Goal: Check status

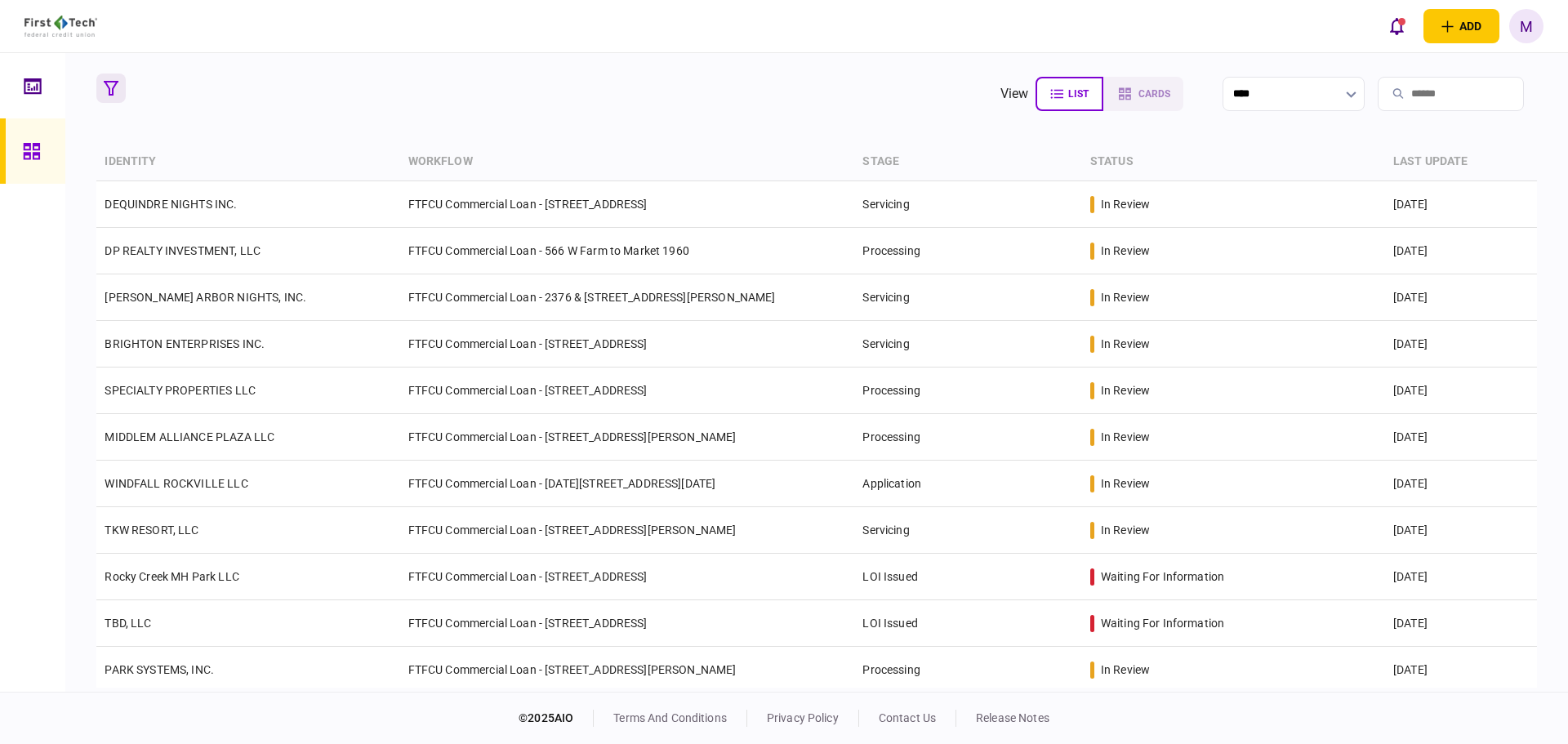
click at [103, 90] on icon "button" at bounding box center [111, 89] width 15 height 15
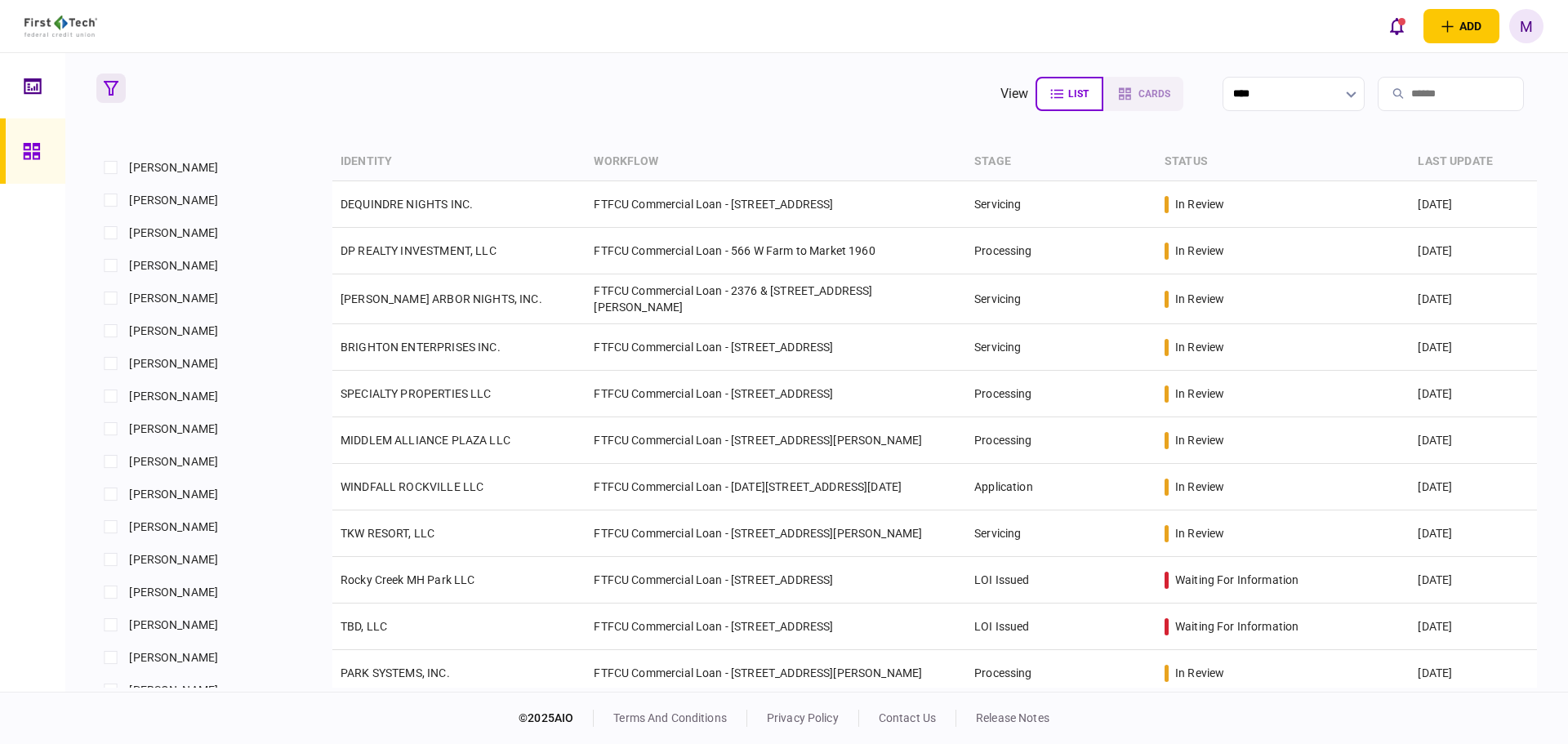
scroll to position [954, 0]
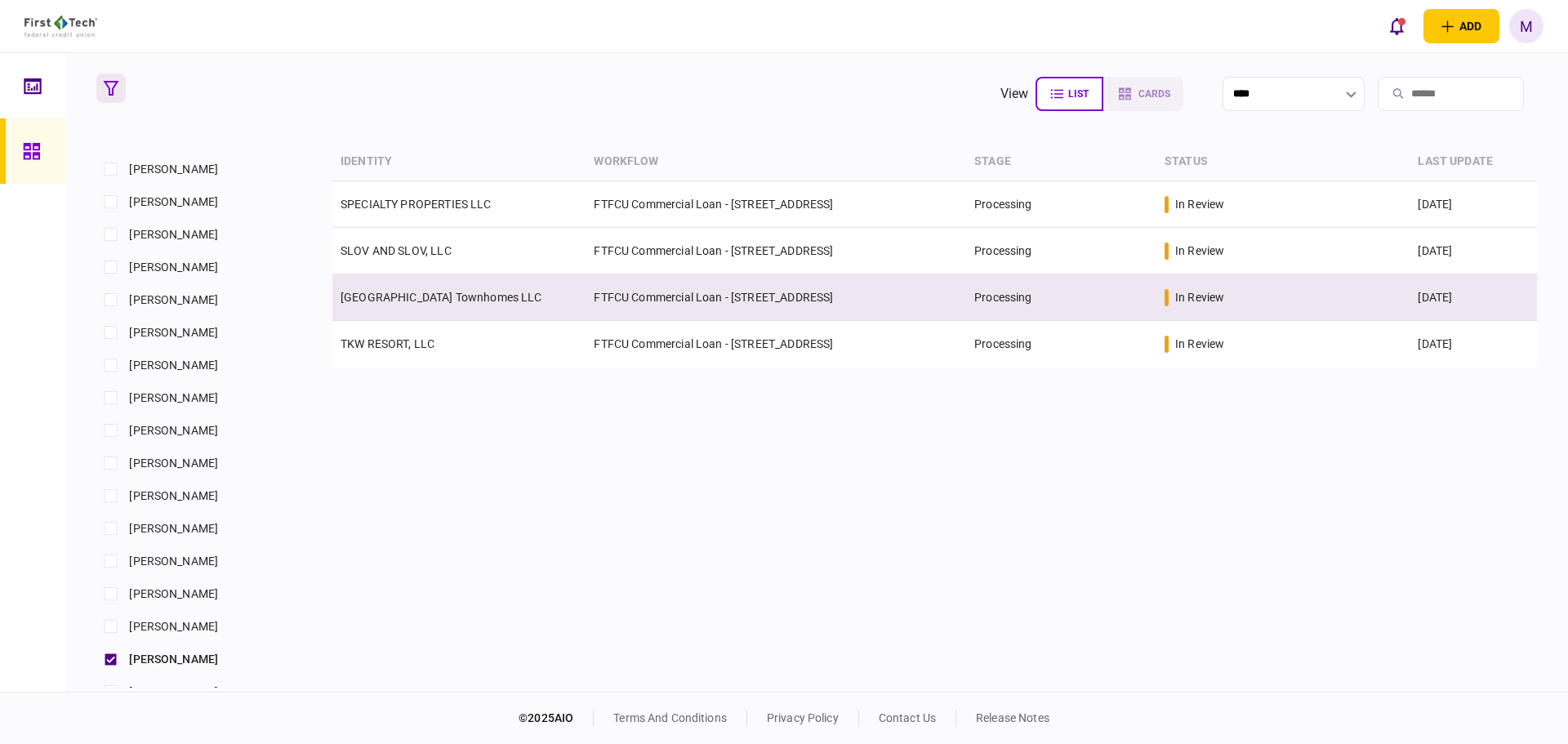
click at [404, 303] on link "[GEOGRAPHIC_DATA] Townhomes LLC" at bounding box center [442, 298] width 201 height 13
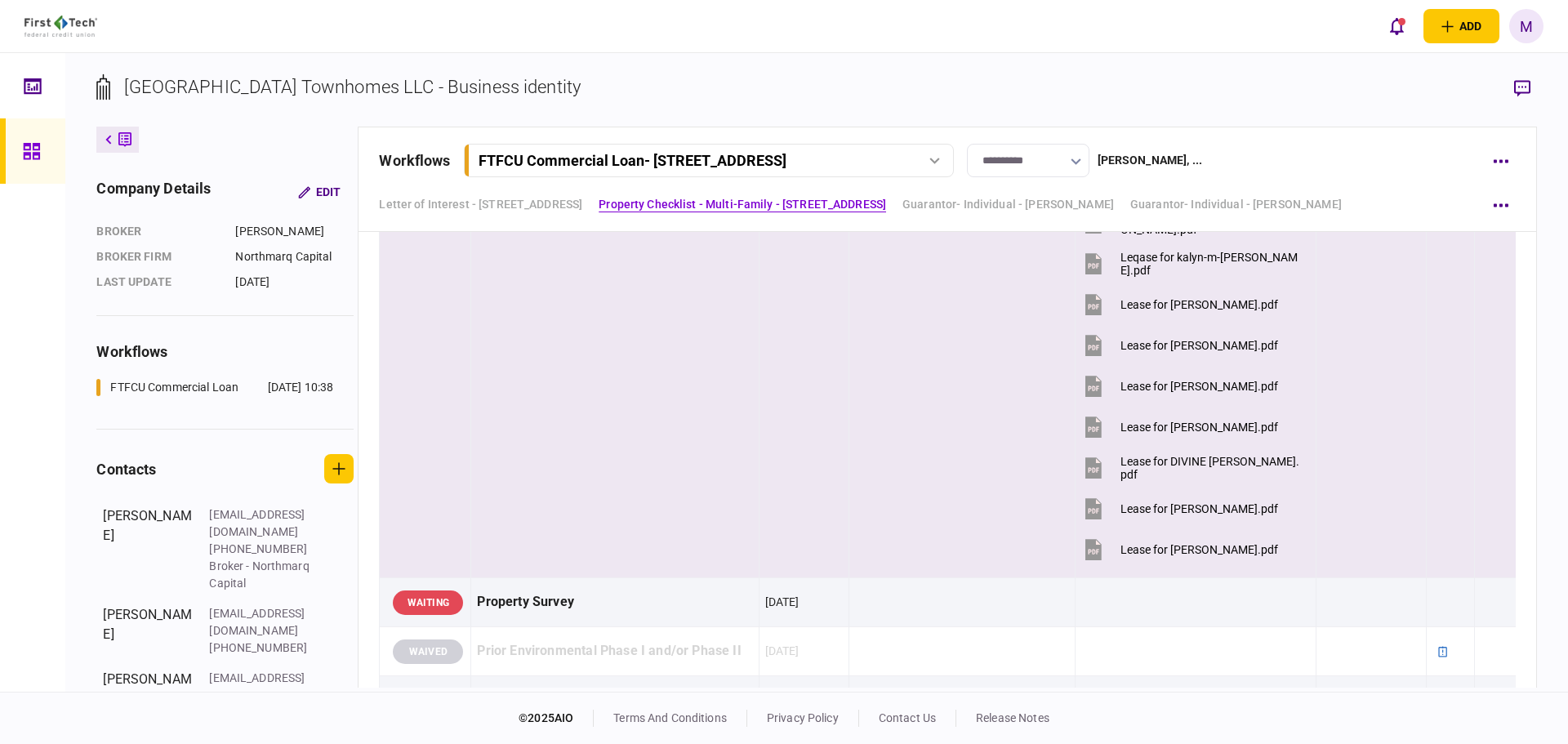
scroll to position [1906, 0]
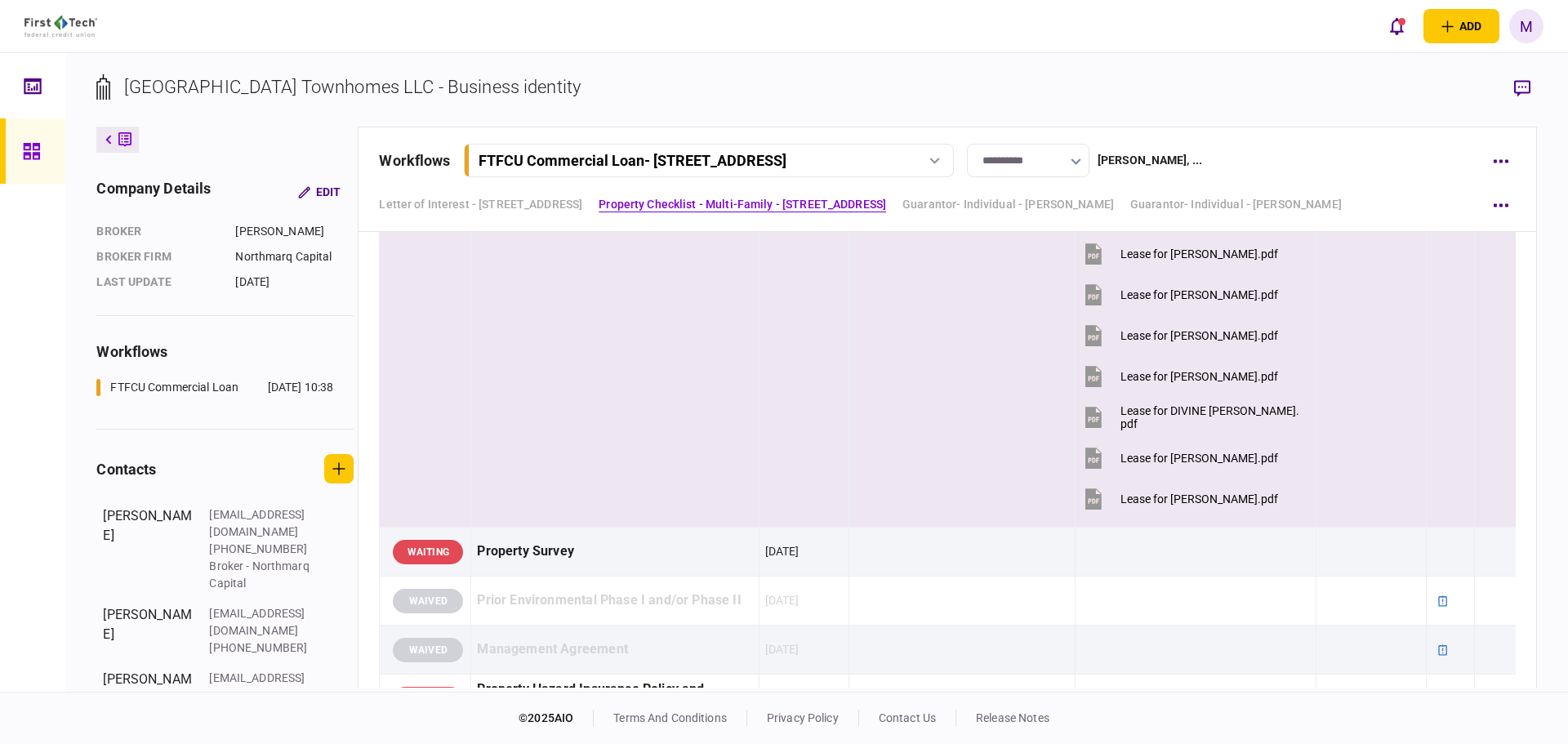
click at [1088, 492] on icon at bounding box center [1094, 499] width 17 height 21
click at [1089, 456] on icon at bounding box center [1094, 457] width 17 height 21
click at [1086, 410] on icon at bounding box center [1094, 417] width 17 height 21
click at [1088, 335] on icon at bounding box center [1092, 336] width 10 height 5
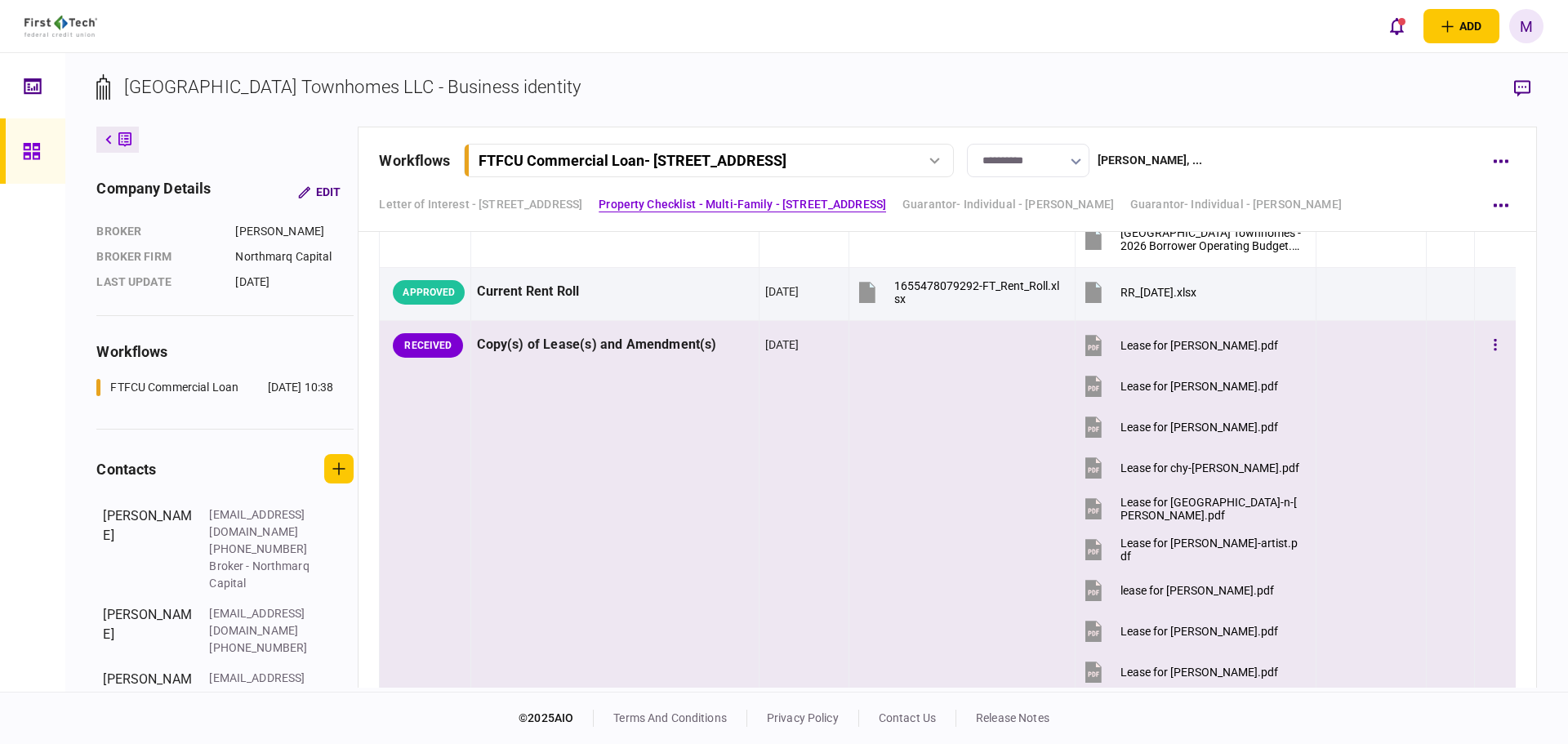
scroll to position [954, 0]
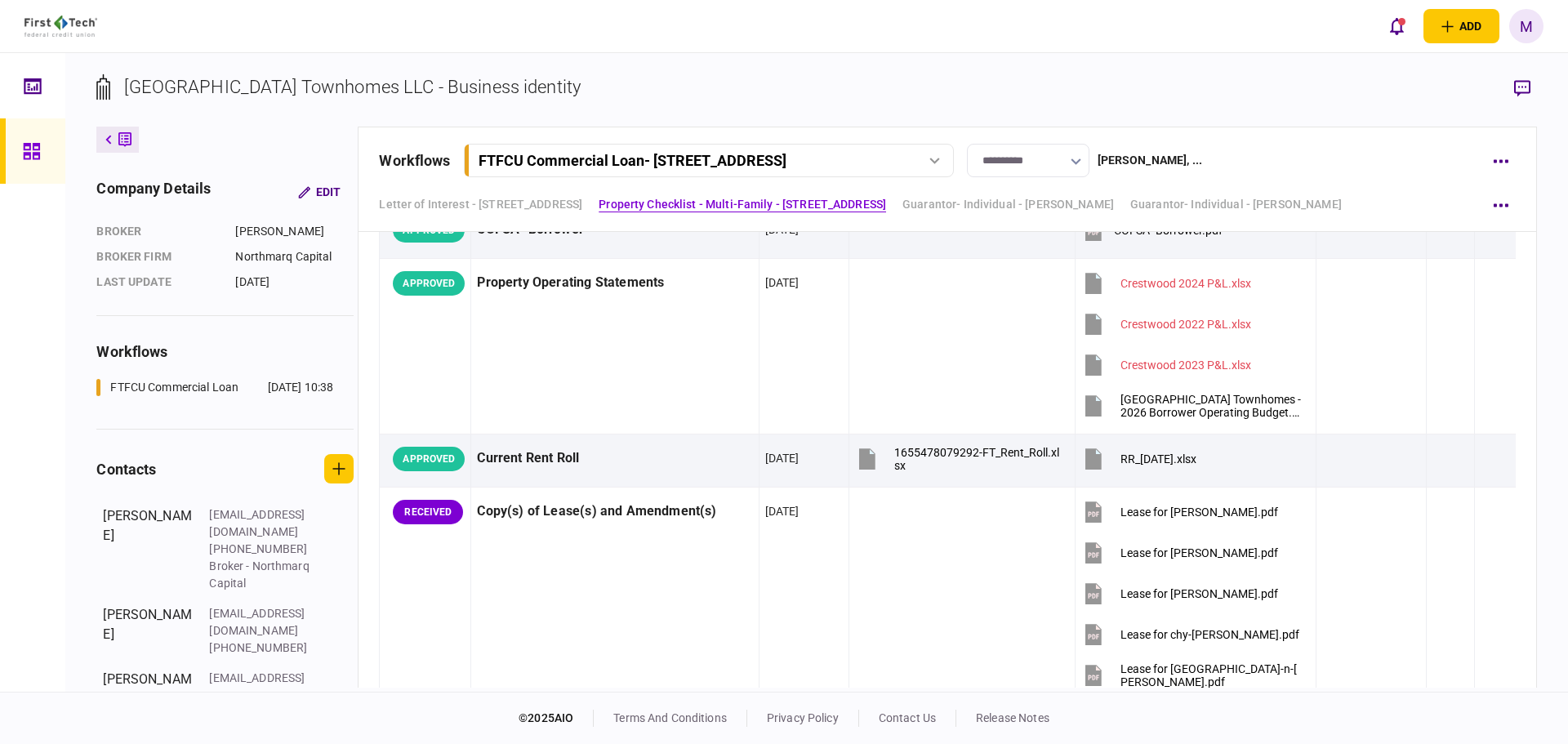
click at [1086, 517] on icon at bounding box center [1094, 512] width 17 height 21
click at [1086, 555] on icon at bounding box center [1094, 553] width 17 height 21
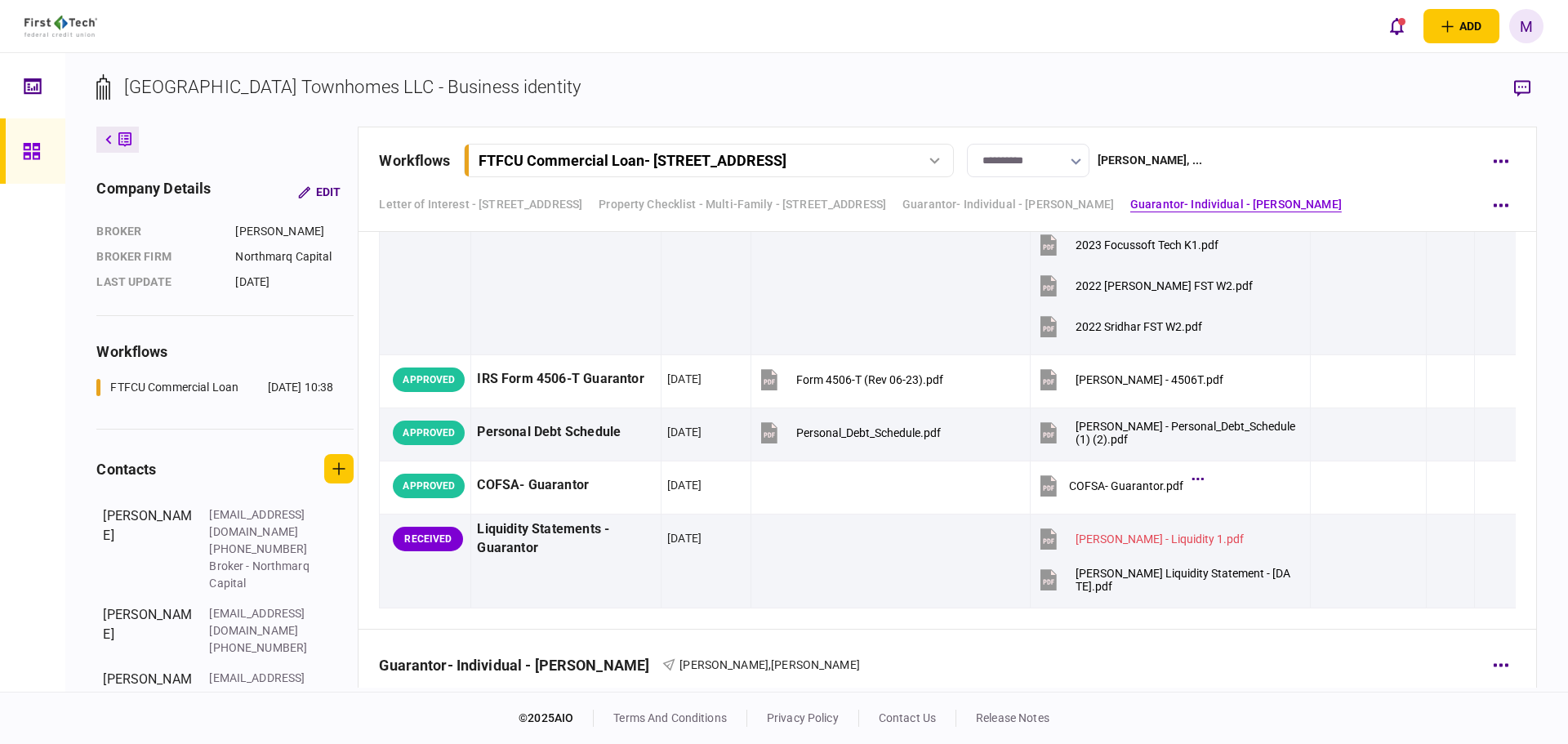
scroll to position [5147, 0]
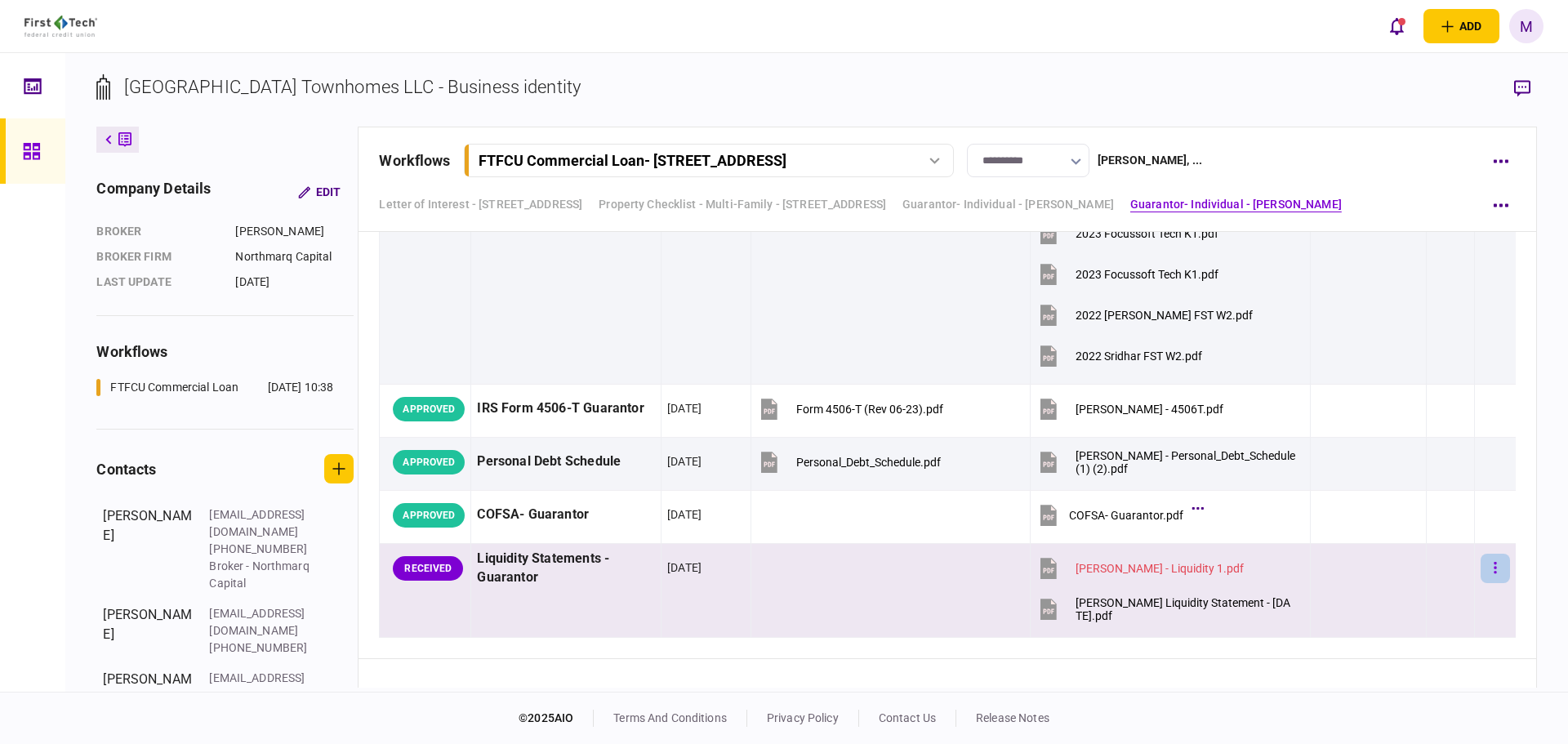
click at [1482, 576] on button "button" at bounding box center [1496, 568] width 30 height 30
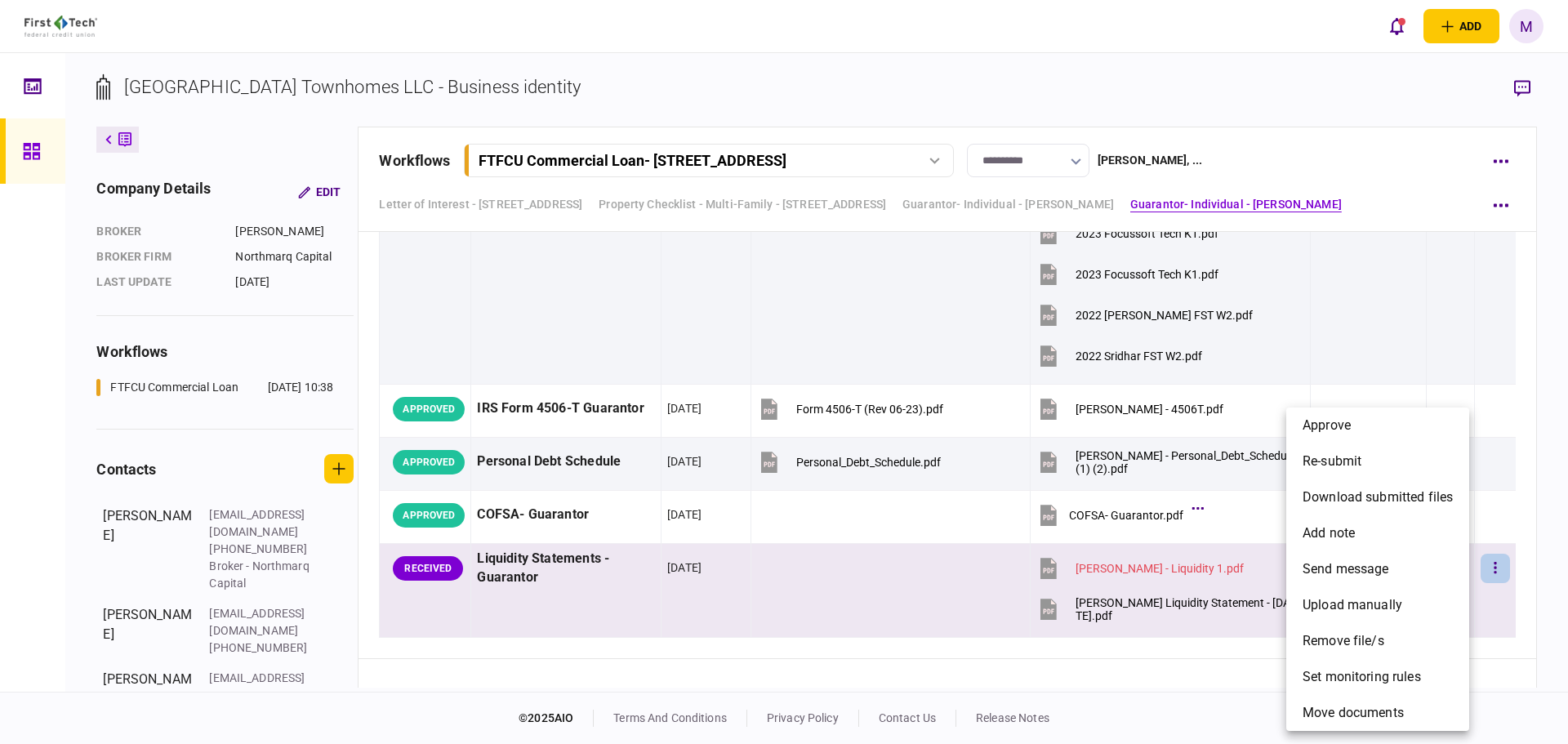
click at [1529, 402] on div at bounding box center [784, 372] width 1568 height 744
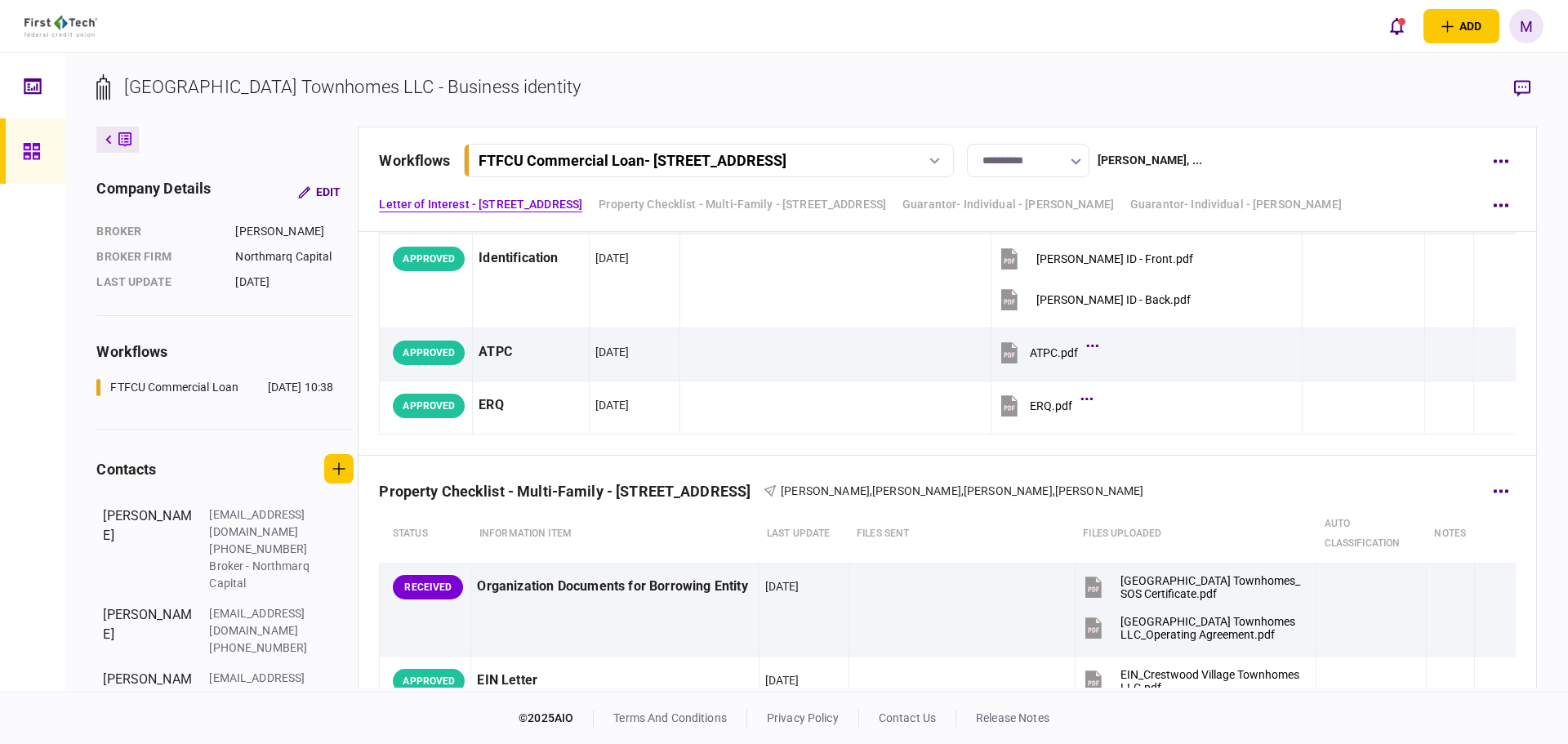
scroll to position [0, 0]
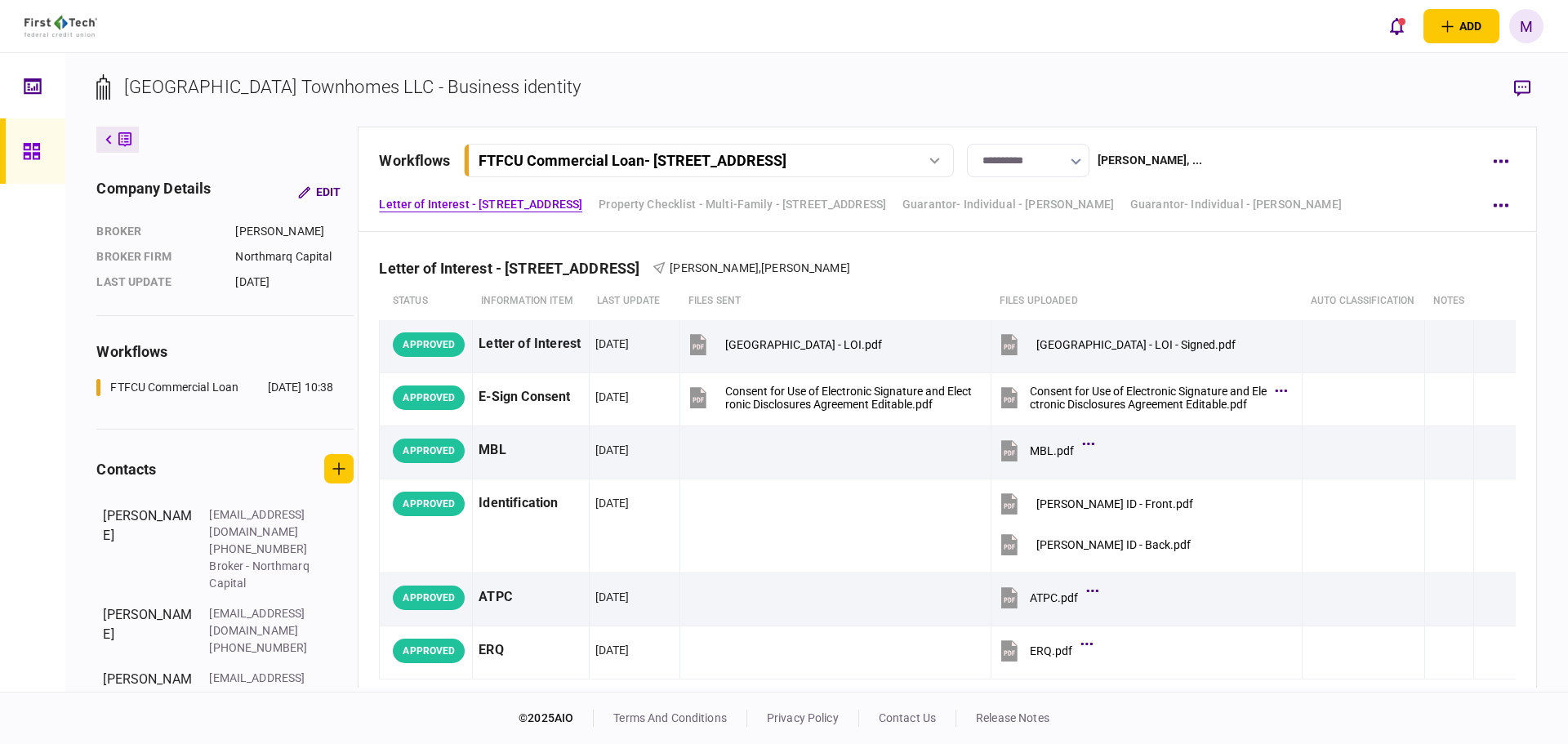
click at [21, 146] on link at bounding box center [32, 151] width 66 height 66
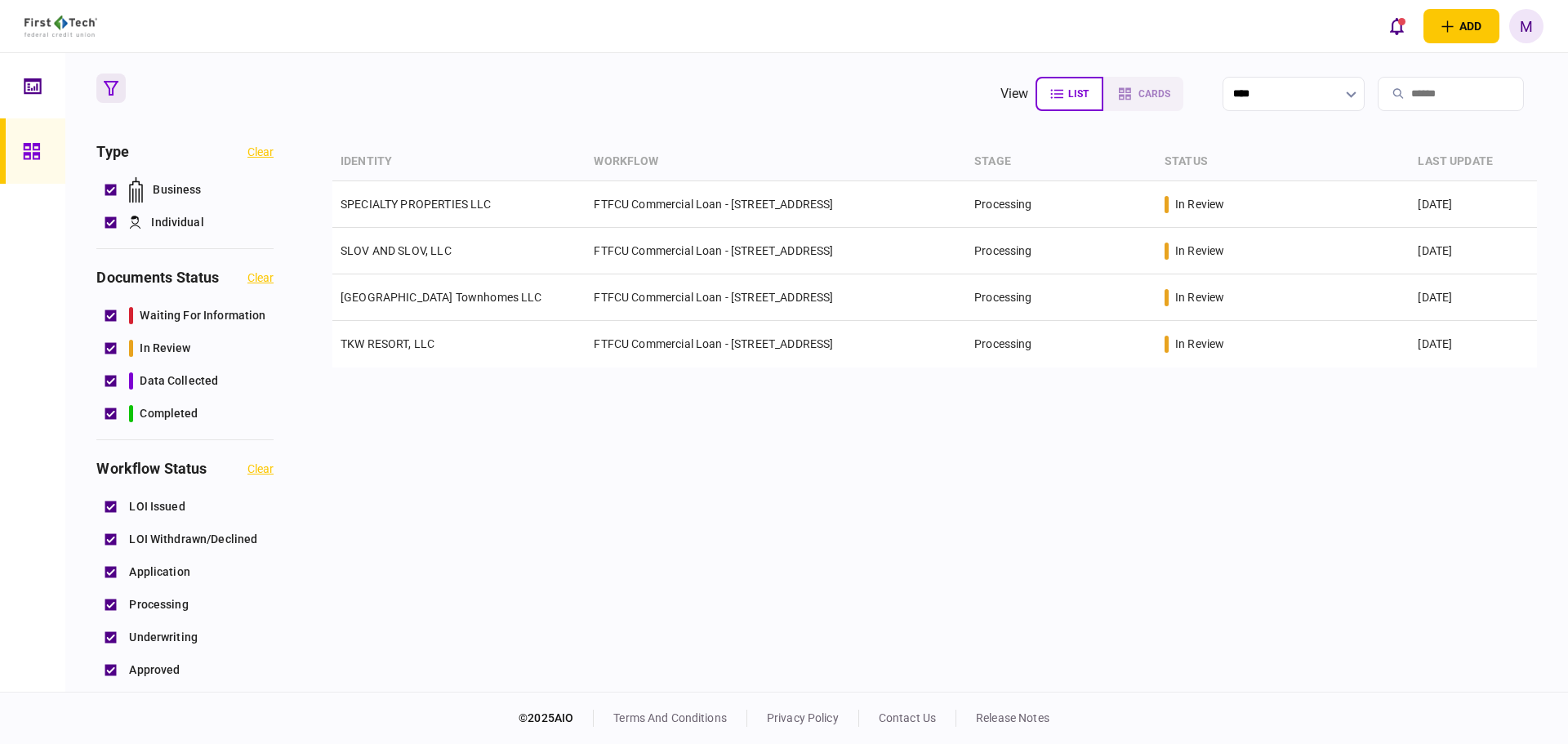
click at [690, 49] on div "add business identity individual identity M M [PERSON_NAME] [EMAIL_ADDRESS][PER…" at bounding box center [784, 26] width 1568 height 53
click at [1269, 652] on div "identity workflow stage status last update SPECIALTY PROPERTIES LLC FTFCU Comme…" at bounding box center [935, 416] width 1205 height 545
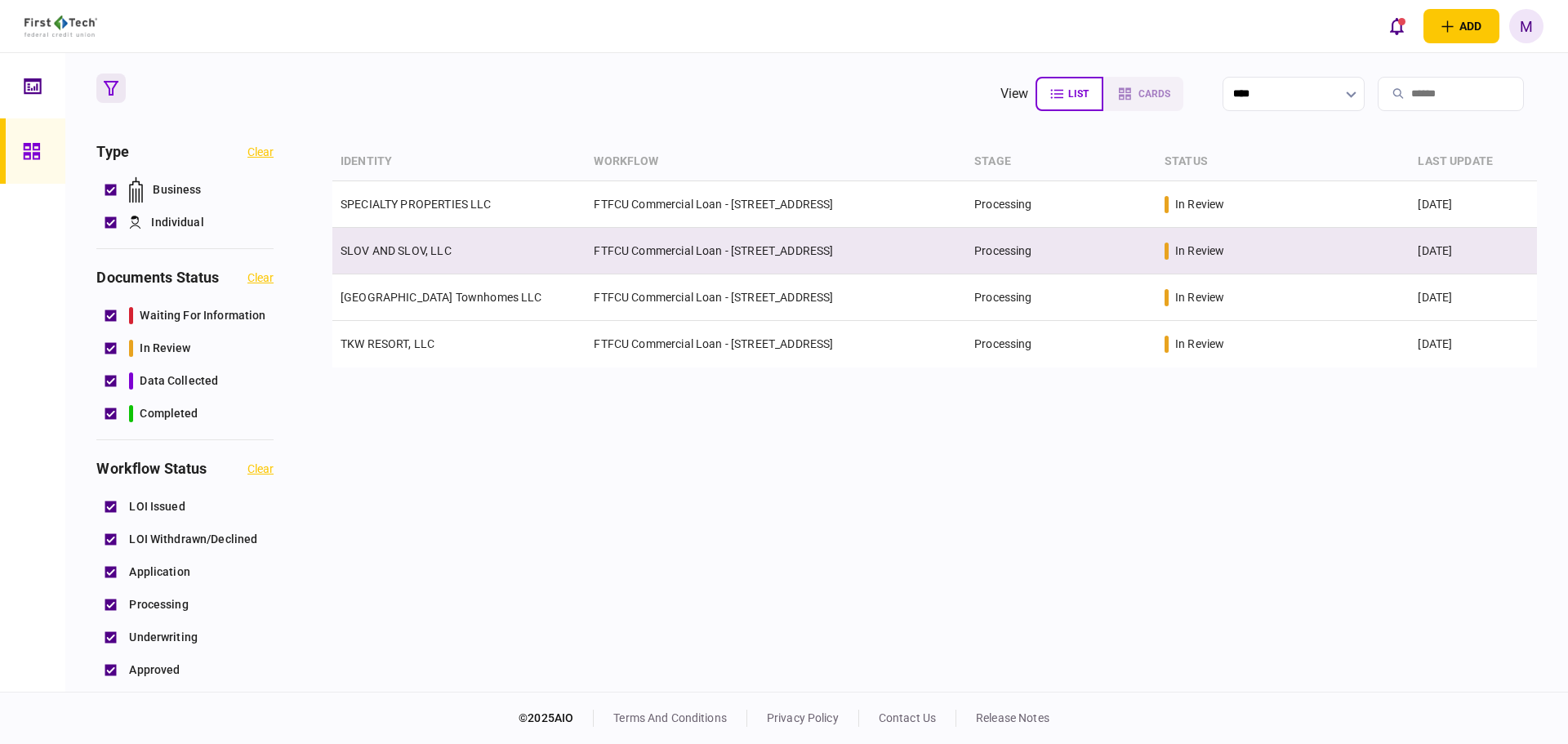
click at [494, 263] on td "SLOV AND SLOV, LLC" at bounding box center [459, 251] width 253 height 46
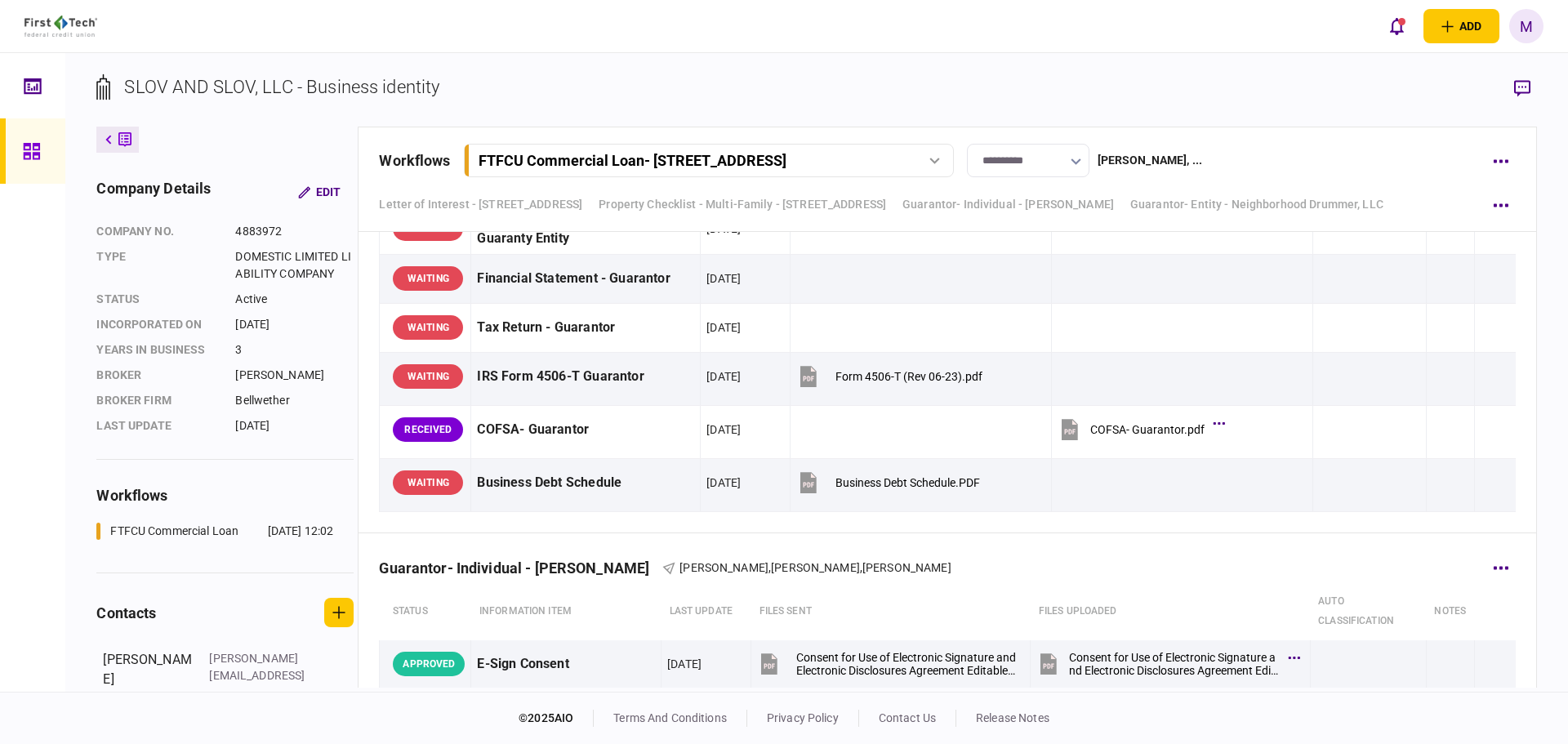
scroll to position [3432, 0]
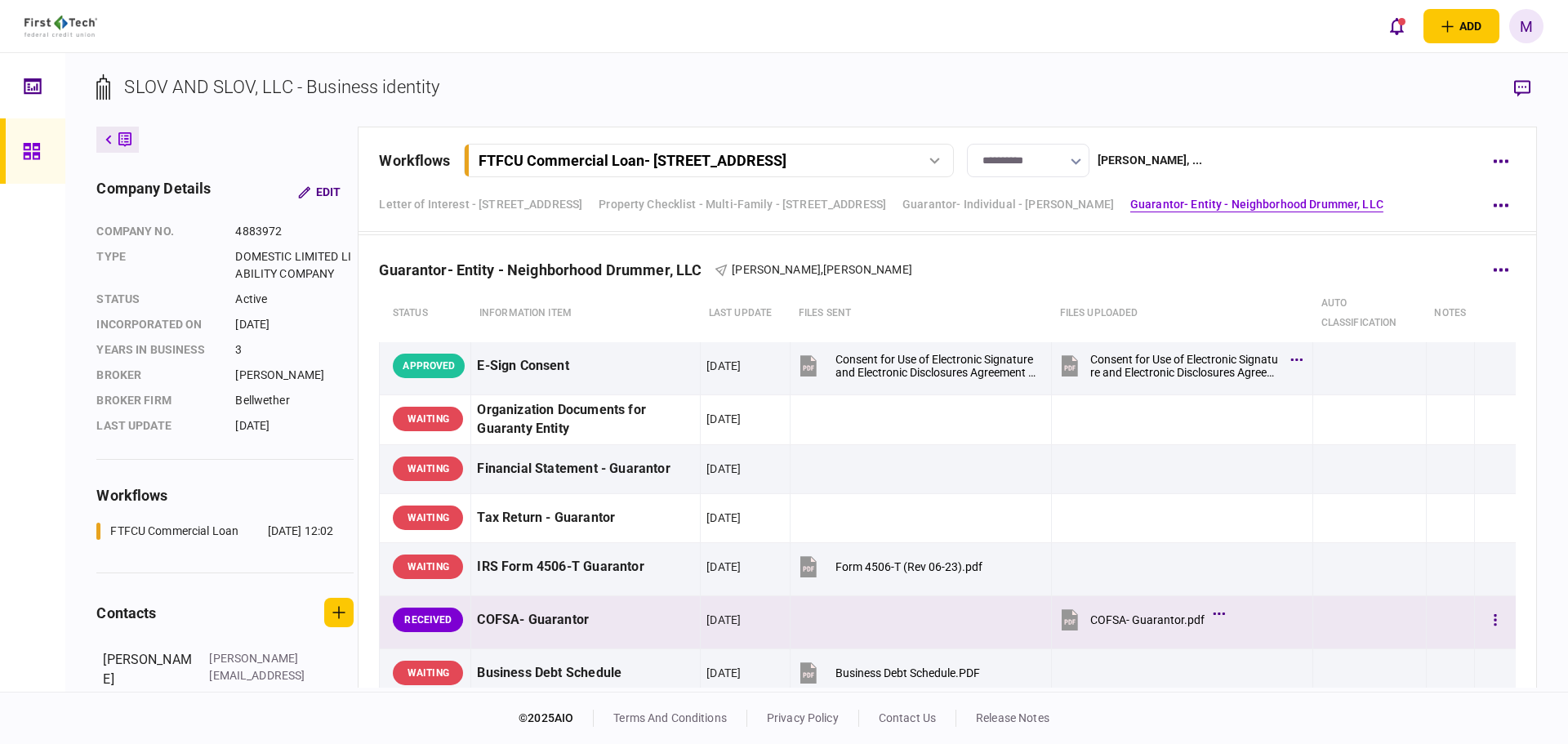
click at [1062, 623] on icon at bounding box center [1070, 619] width 17 height 21
click at [1481, 623] on button "button" at bounding box center [1496, 620] width 30 height 30
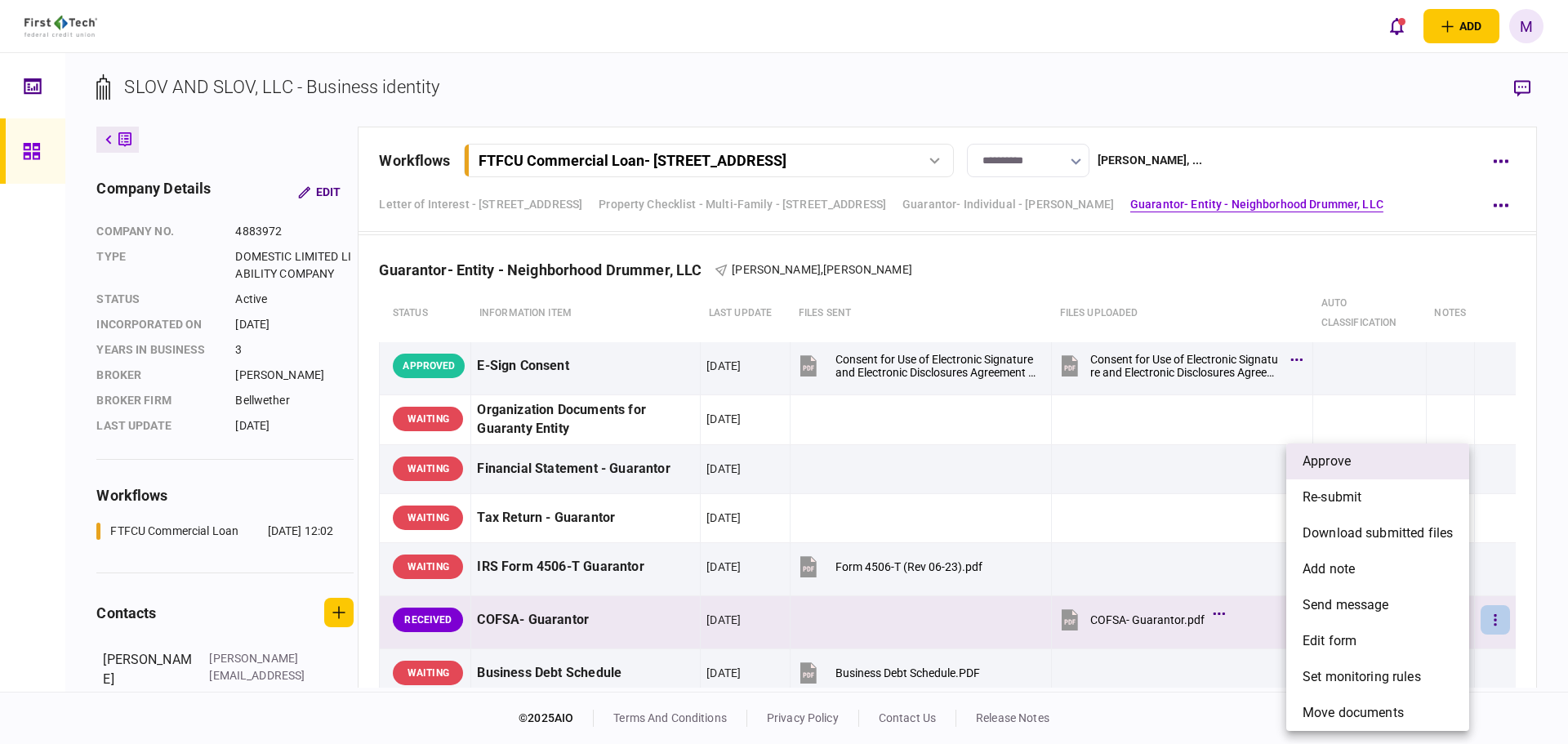
click at [1363, 465] on li "approve" at bounding box center [1378, 461] width 183 height 36
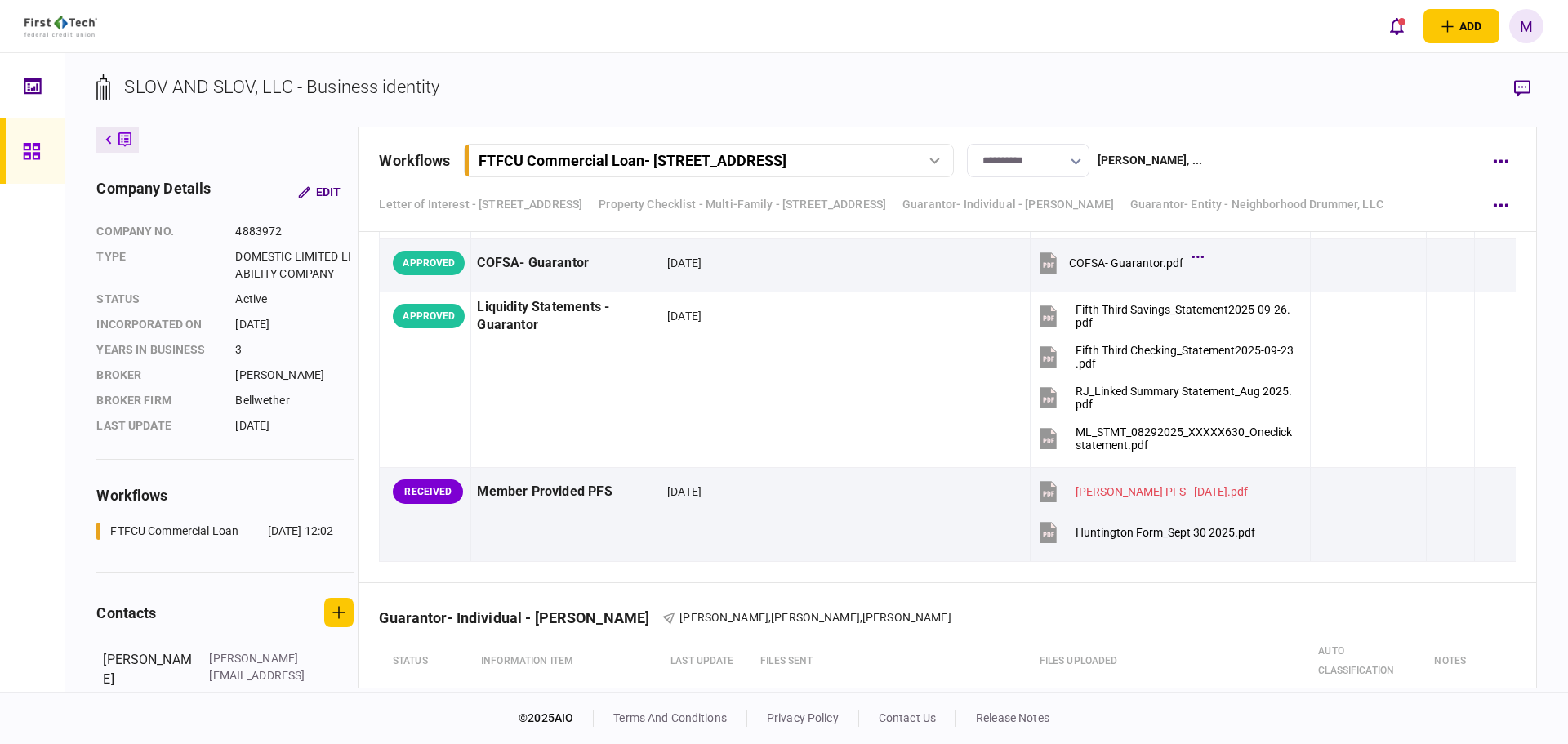
scroll to position [4957, 0]
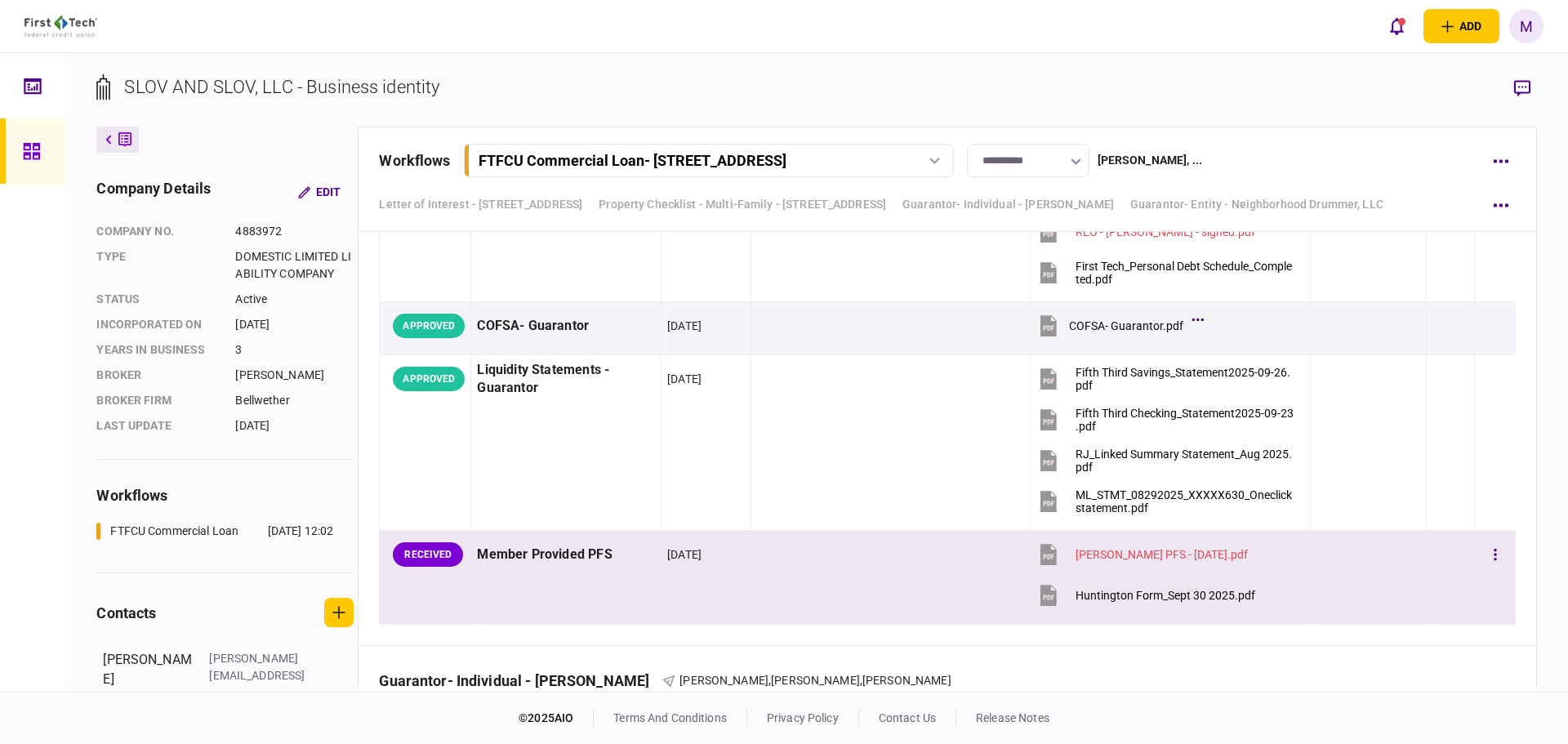
click at [1046, 601] on icon at bounding box center [1049, 595] width 17 height 21
click at [816, 574] on td at bounding box center [891, 578] width 279 height 94
click at [1513, 88] on button "button" at bounding box center [1523, 89] width 30 height 30
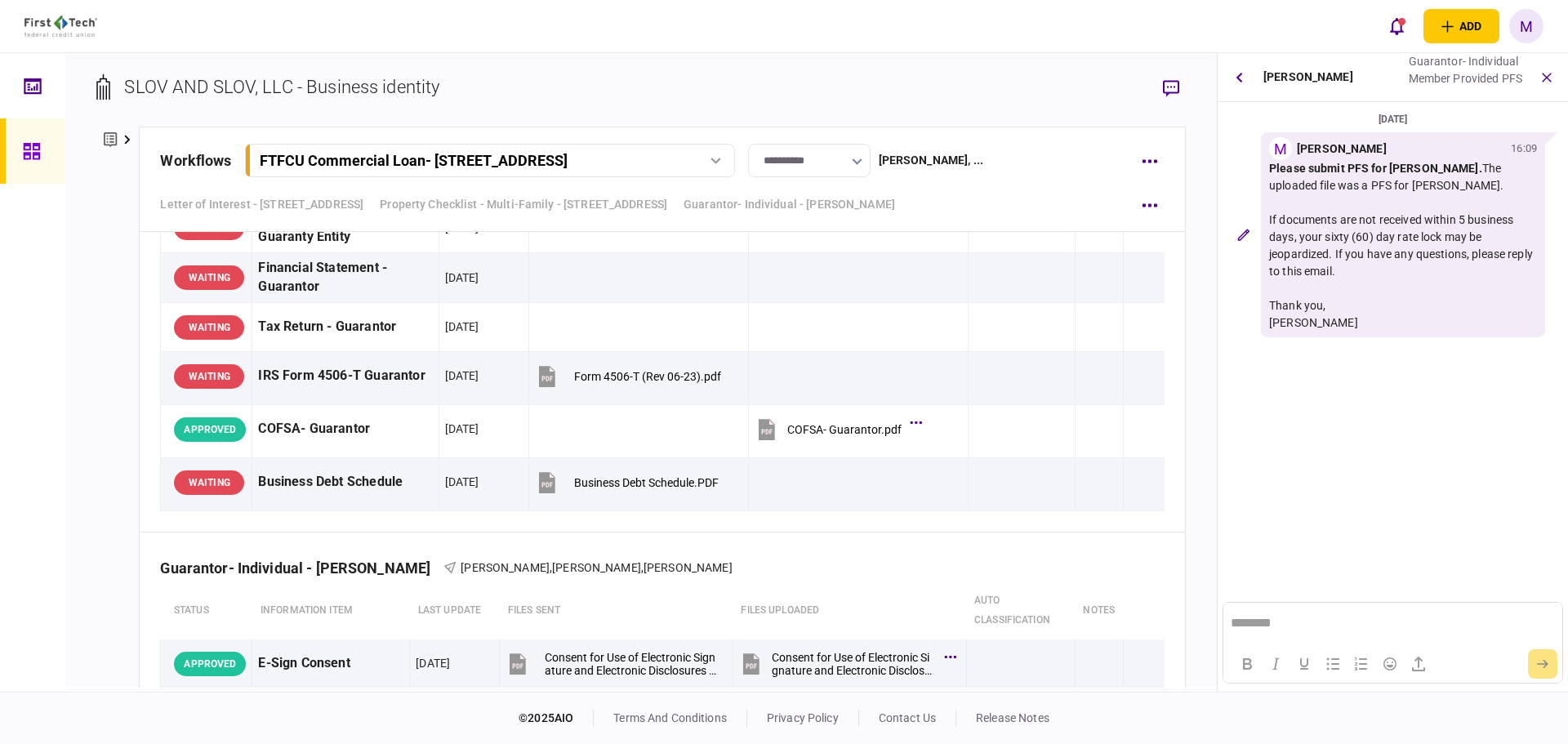
scroll to position [0, 0]
click at [1236, 79] on icon "button" at bounding box center [1239, 77] width 6 height 10
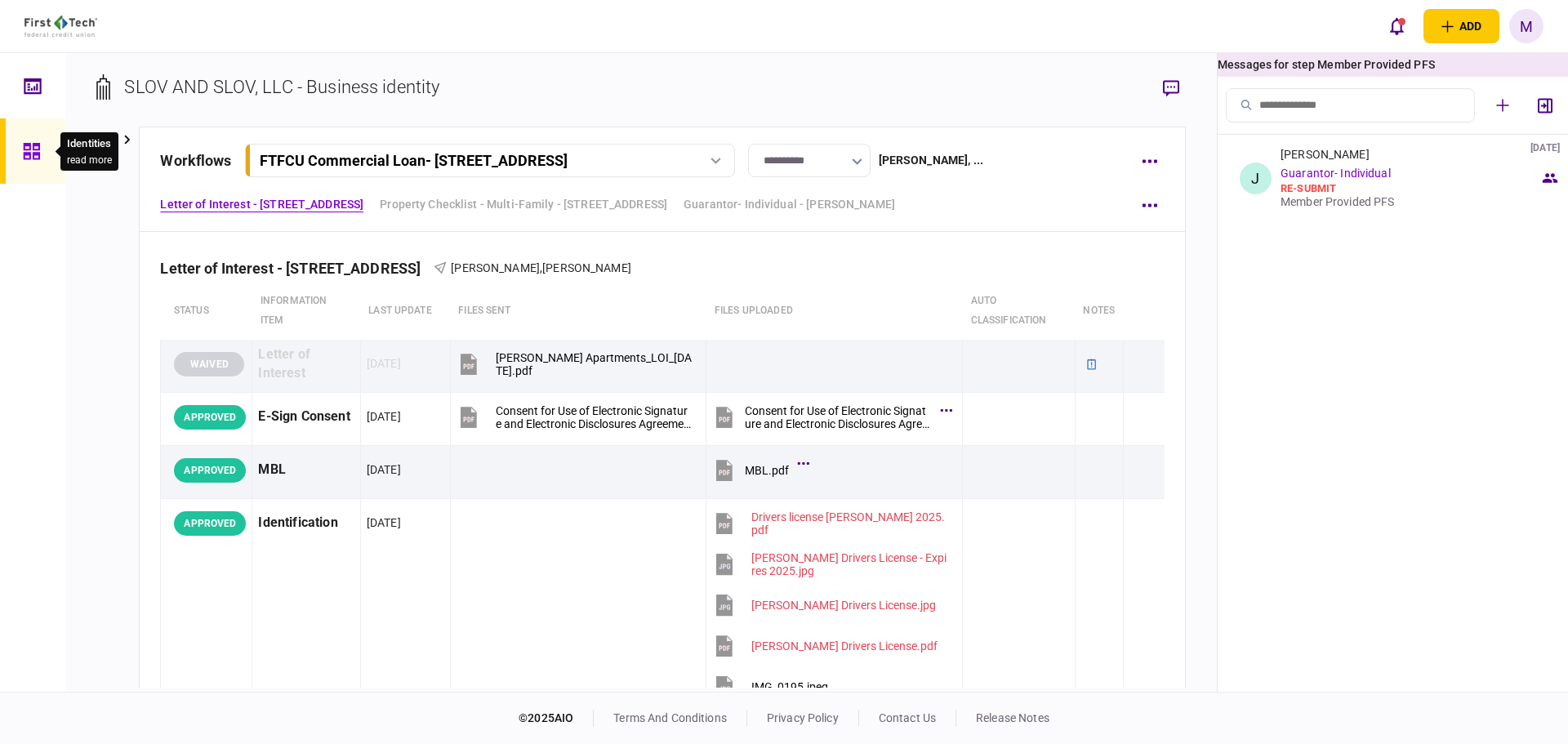
drag, startPoint x: 35, startPoint y: 152, endPoint x: 553, endPoint y: 3, distance: 539.0
click at [35, 152] on icon at bounding box center [31, 152] width 17 height 17
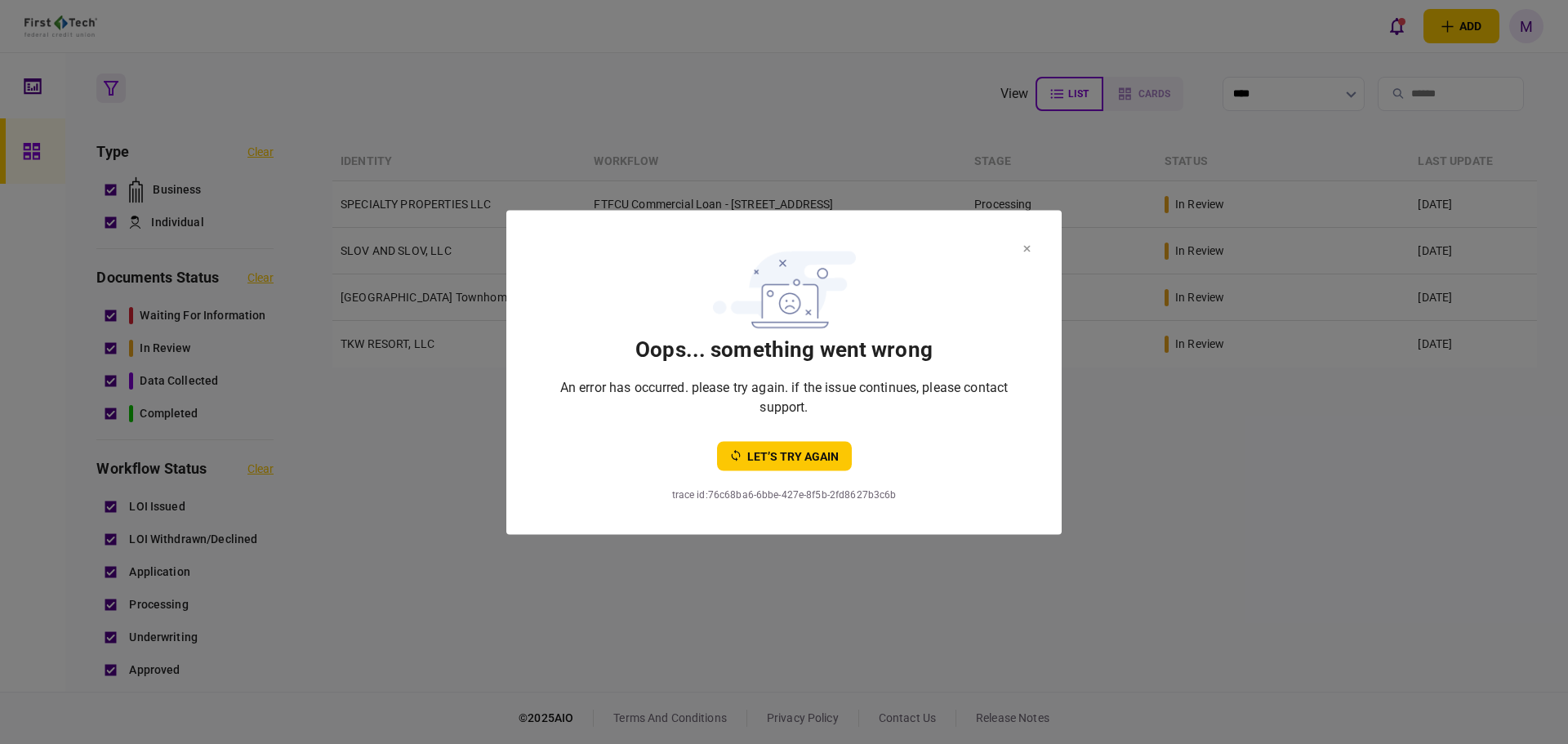
click at [1030, 245] on icon at bounding box center [1027, 248] width 7 height 6
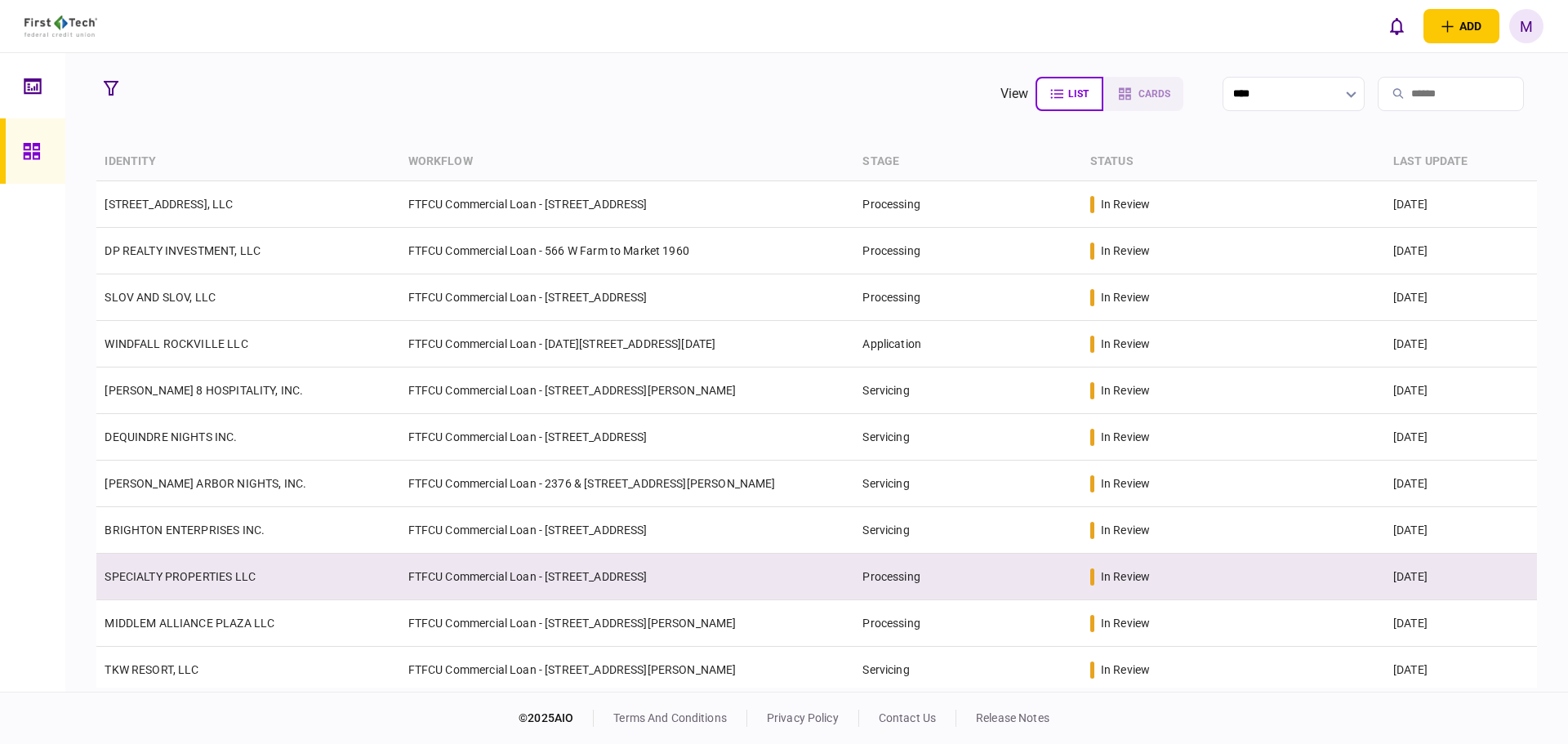
click at [324, 577] on td "SPECIALTY PROPERTIES LLC" at bounding box center [248, 577] width 303 height 46
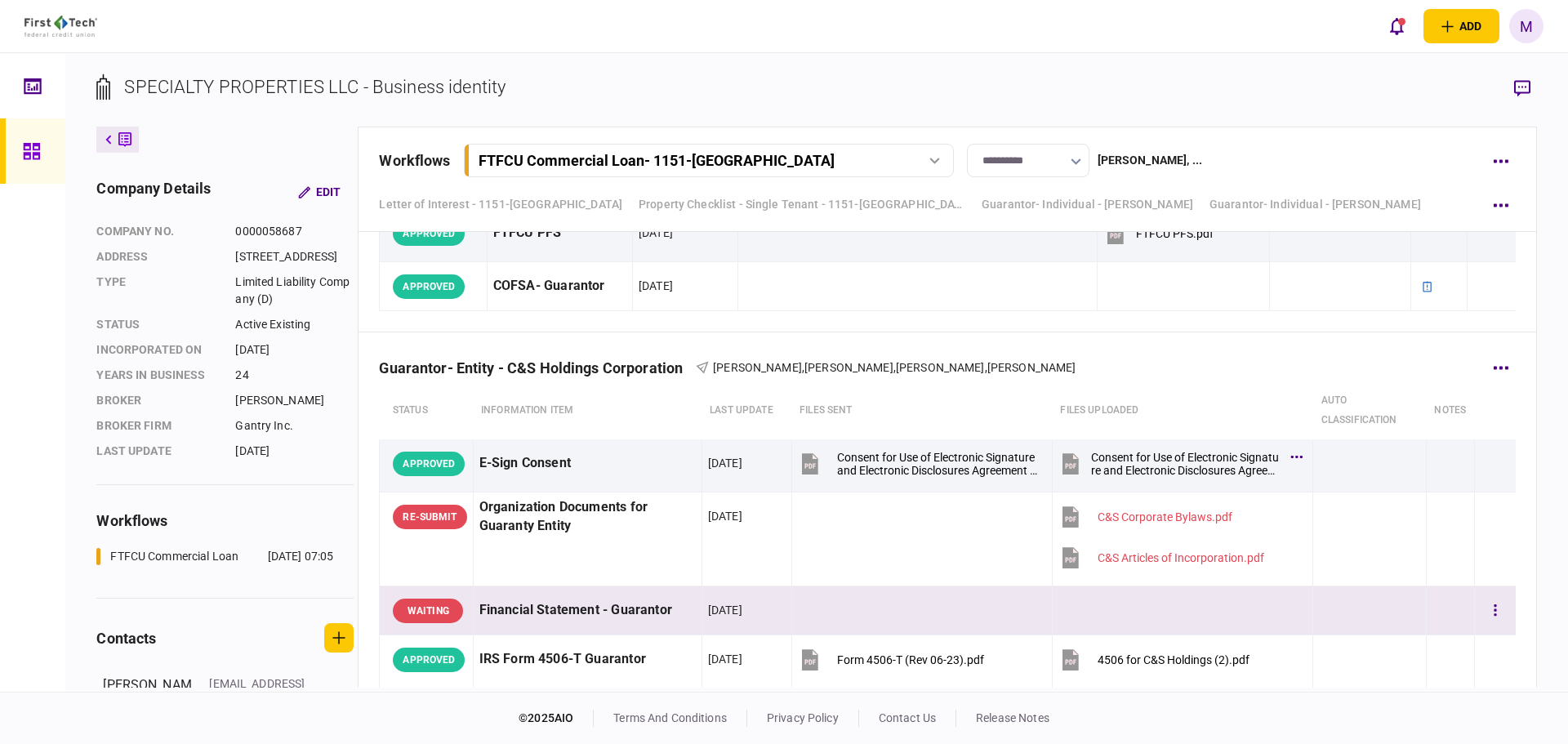
scroll to position [9141, 0]
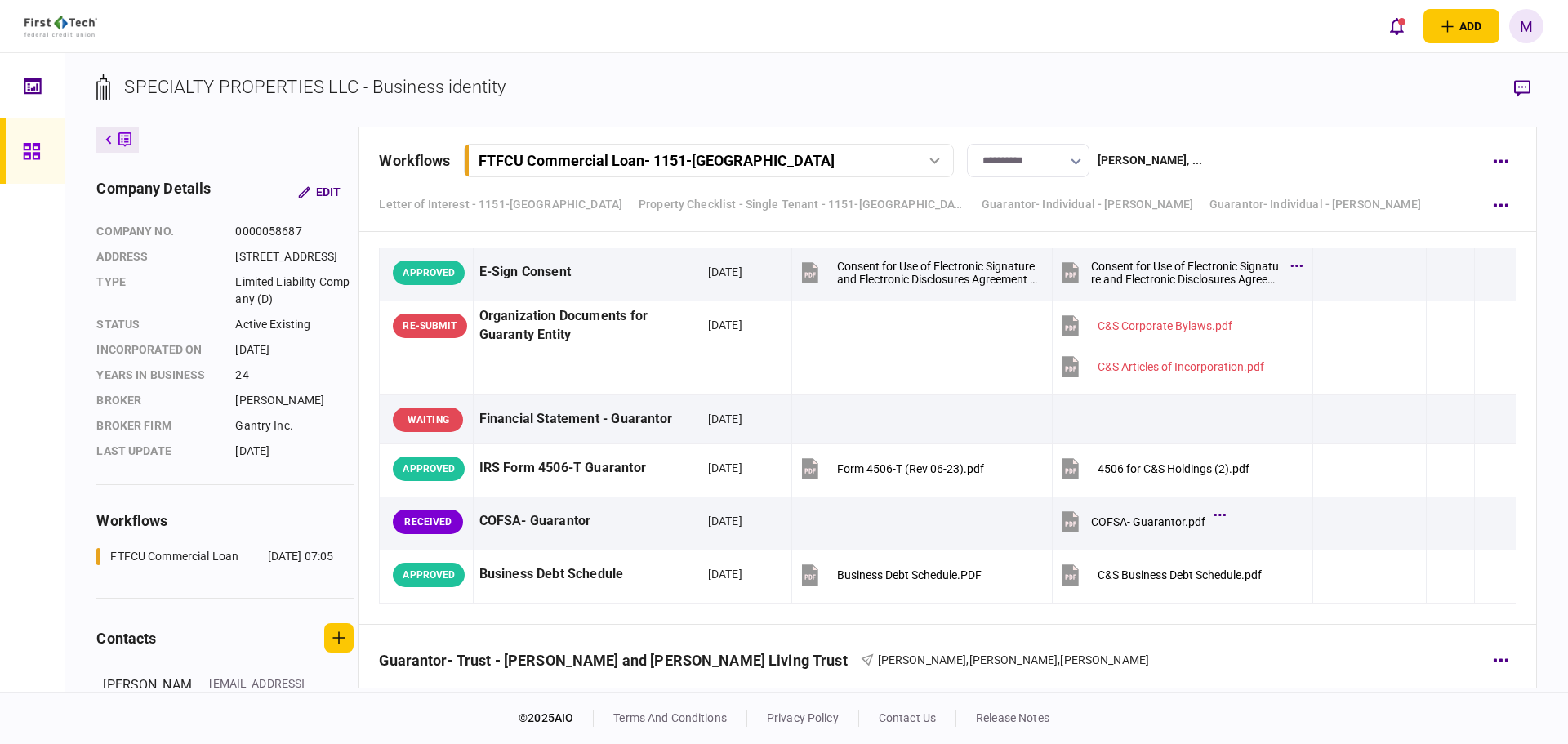
click at [904, 670] on div "Guarantor- Trust - Charles James and Shel Alene Eldredge Living Trust Charles E…" at bounding box center [947, 650] width 1136 height 50
